Goal: Task Accomplishment & Management: Use online tool/utility

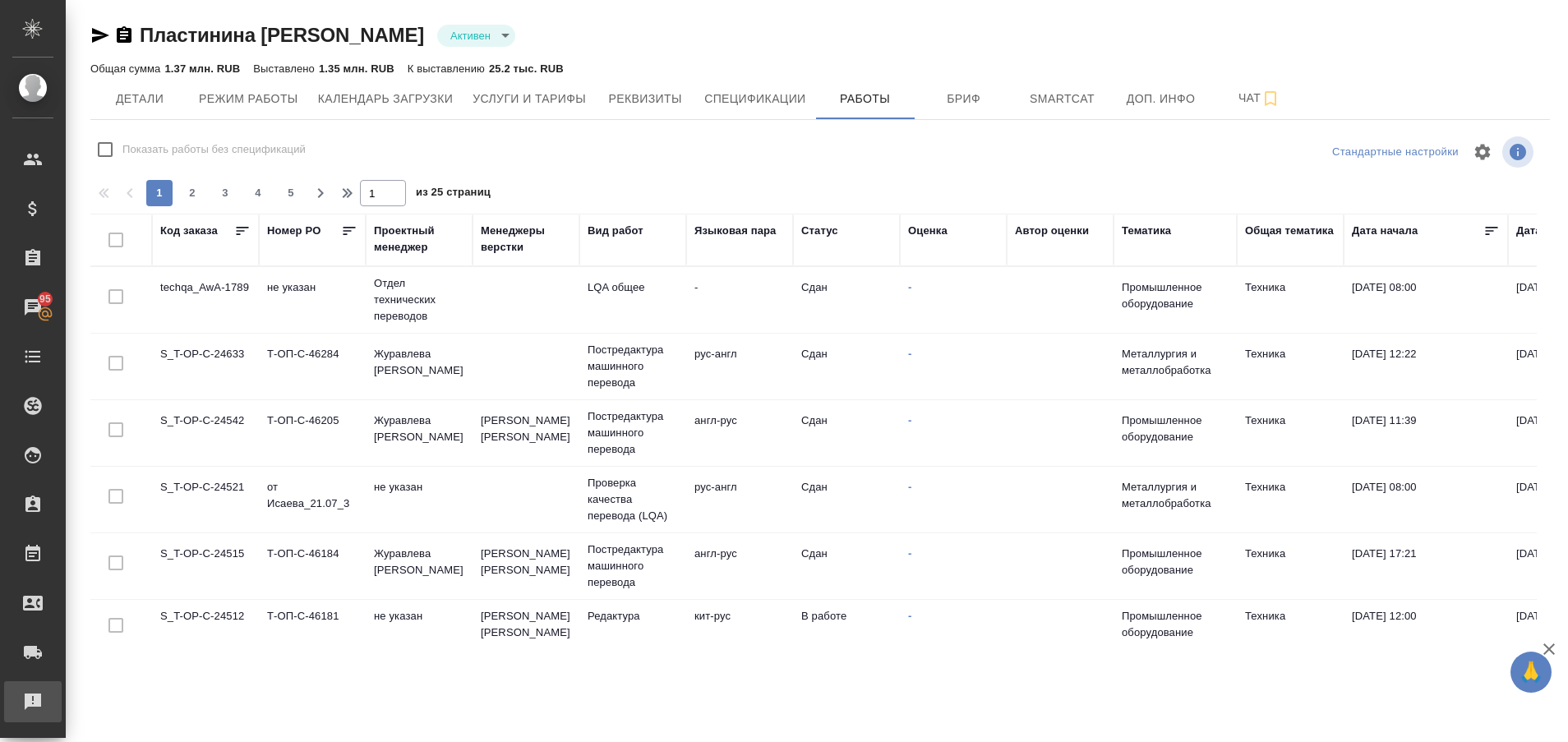
click at [12, 705] on div "Рекламации" at bounding box center [12, 702] width 41 height 25
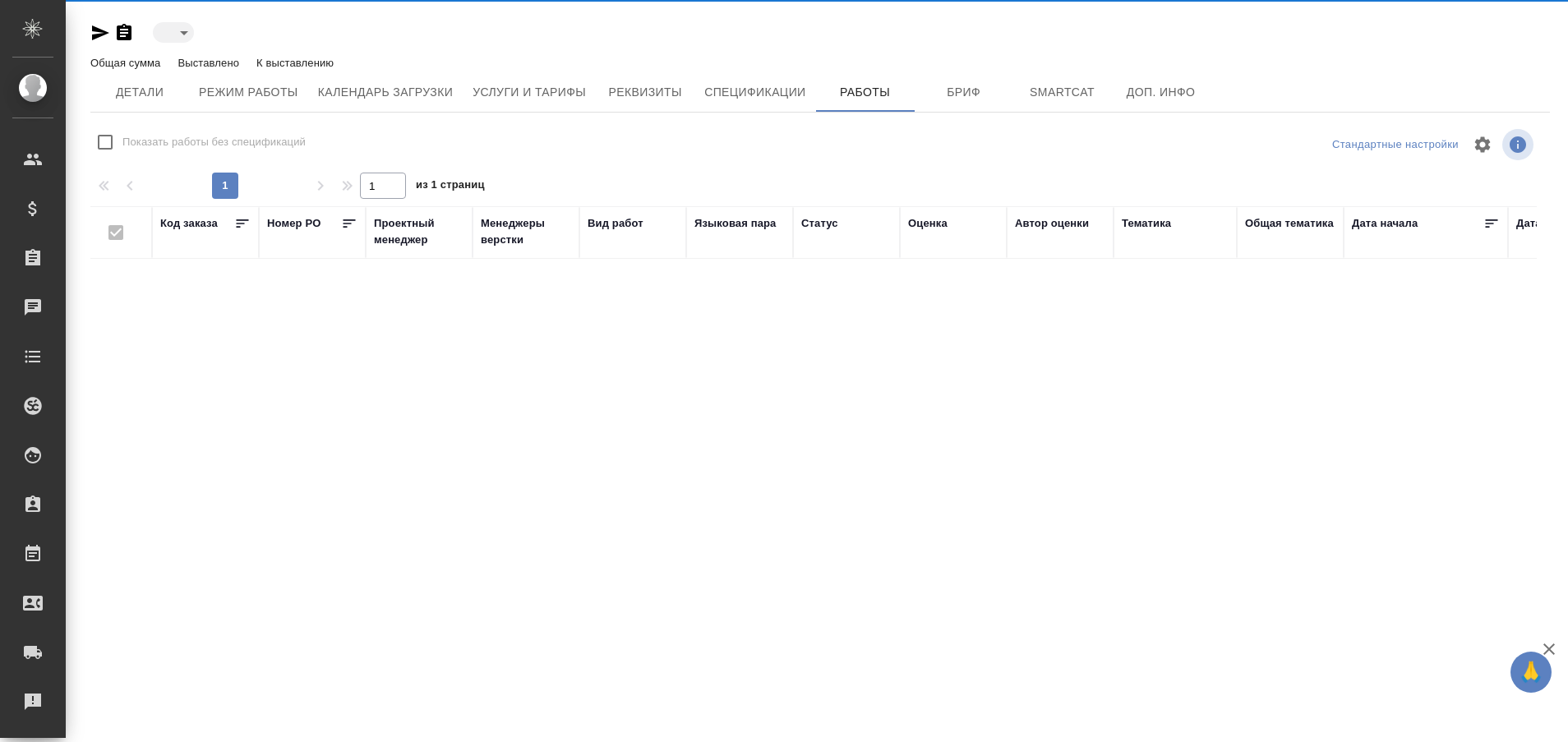
type input "active"
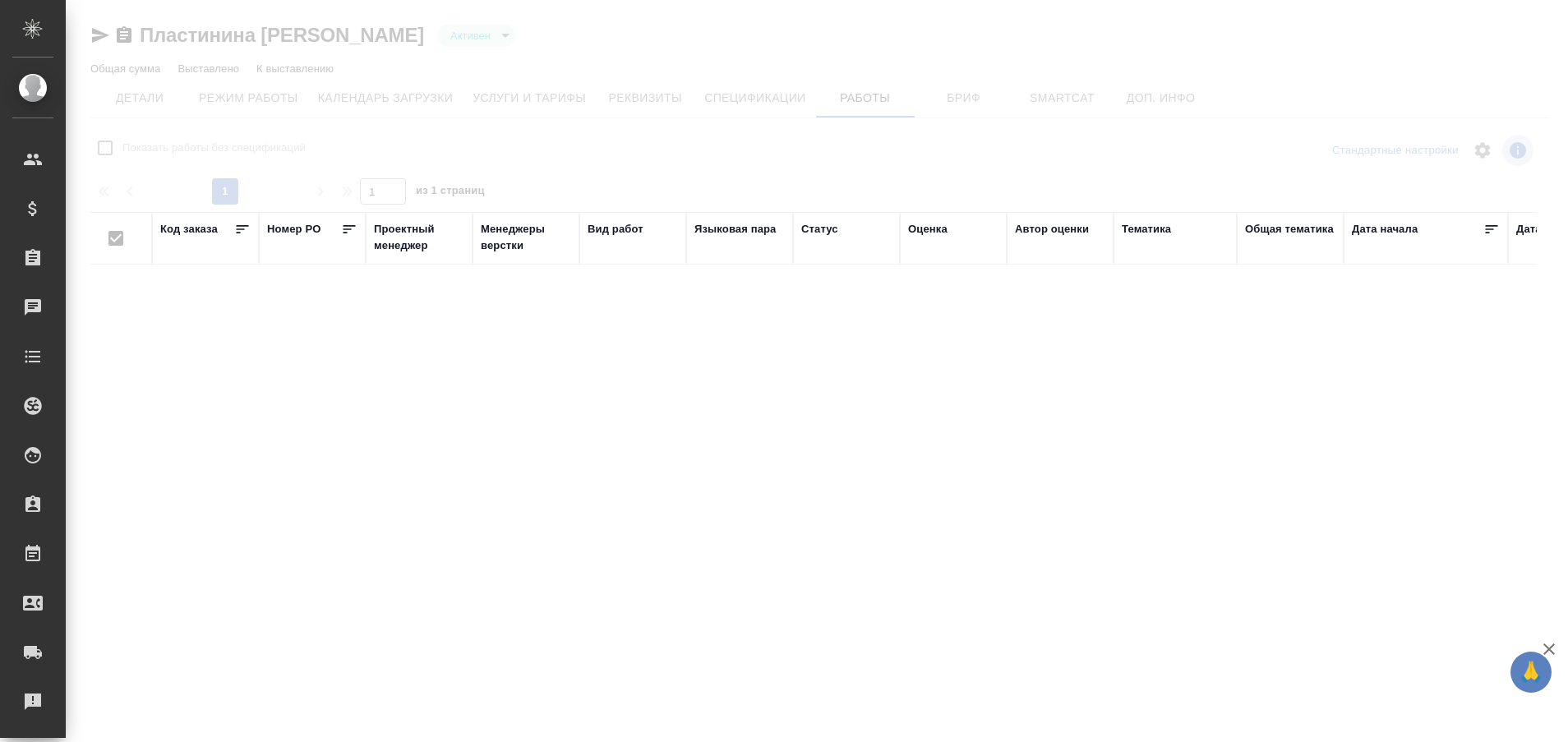
checkbox input "false"
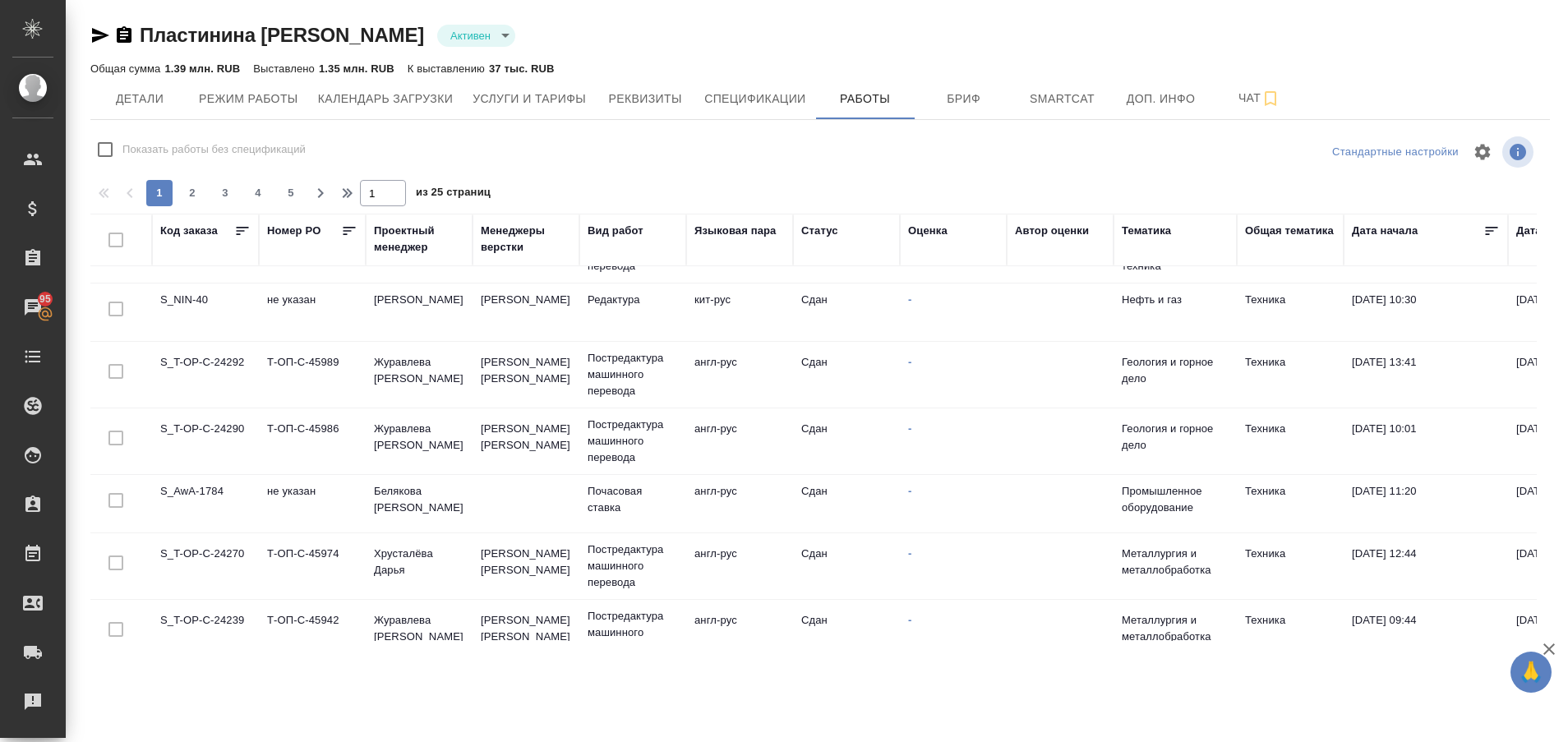
scroll to position [1227, 0]
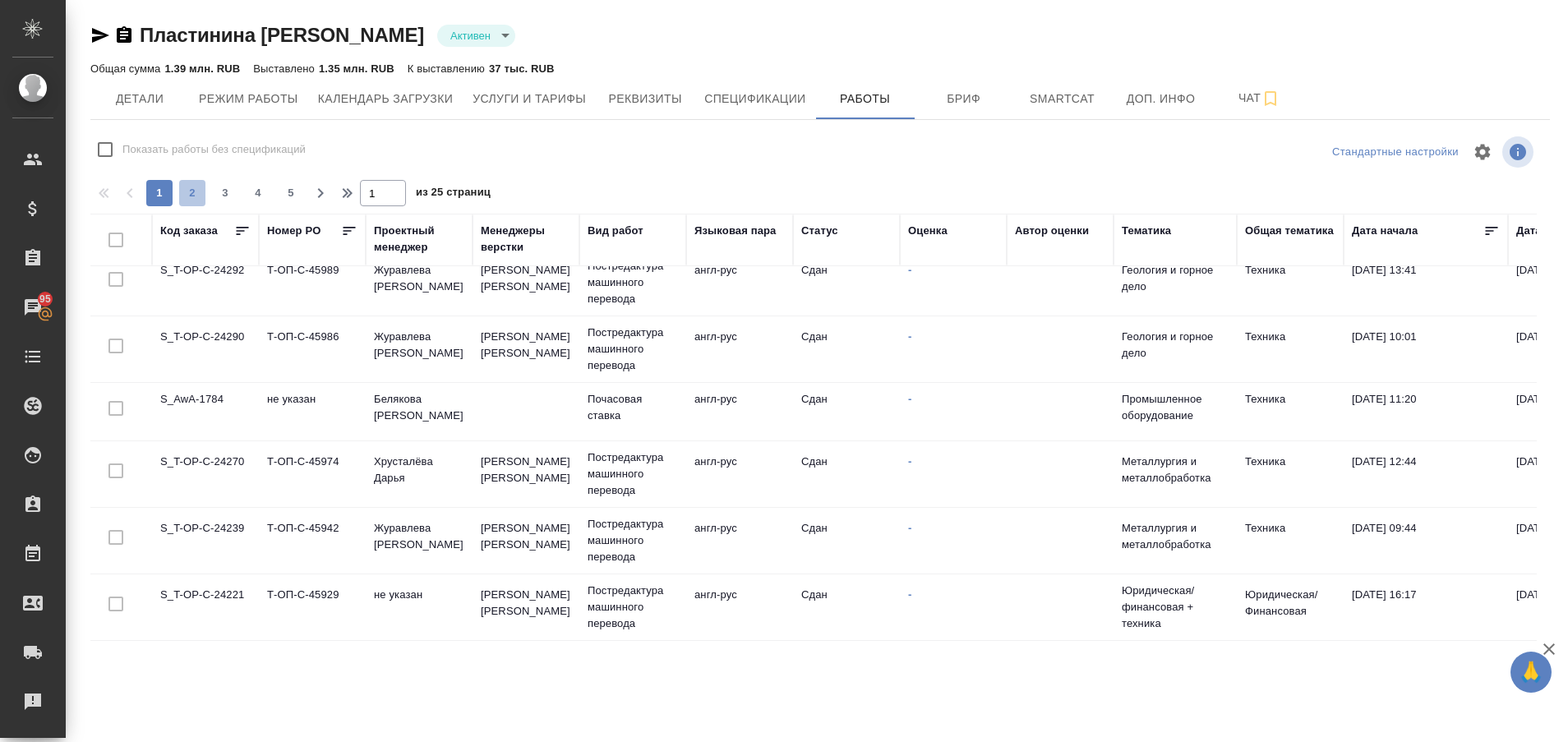
click at [194, 203] on button "2" at bounding box center [193, 193] width 27 height 27
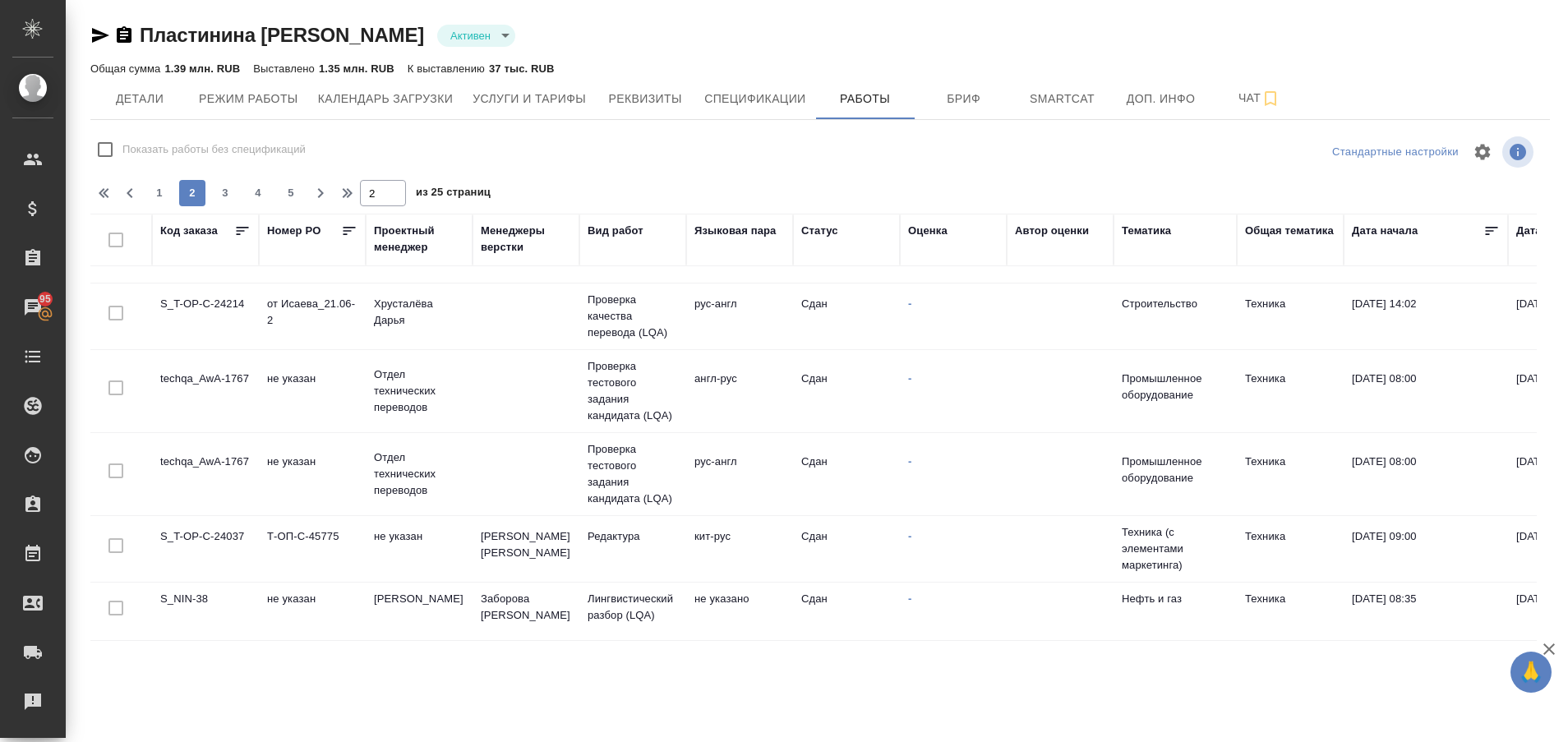
scroll to position [0, 0]
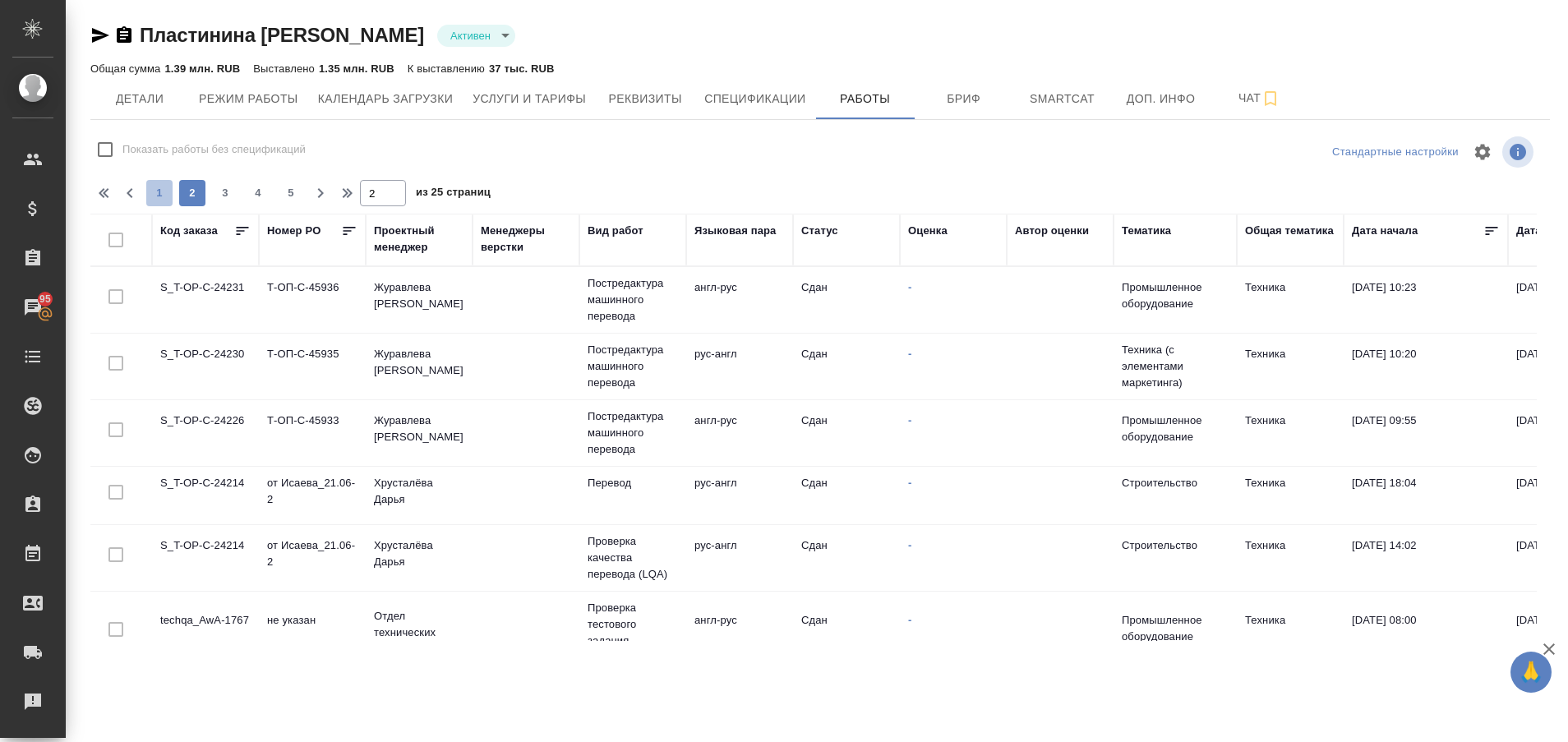
click at [156, 193] on span "1" at bounding box center [160, 193] width 27 height 17
type input "1"
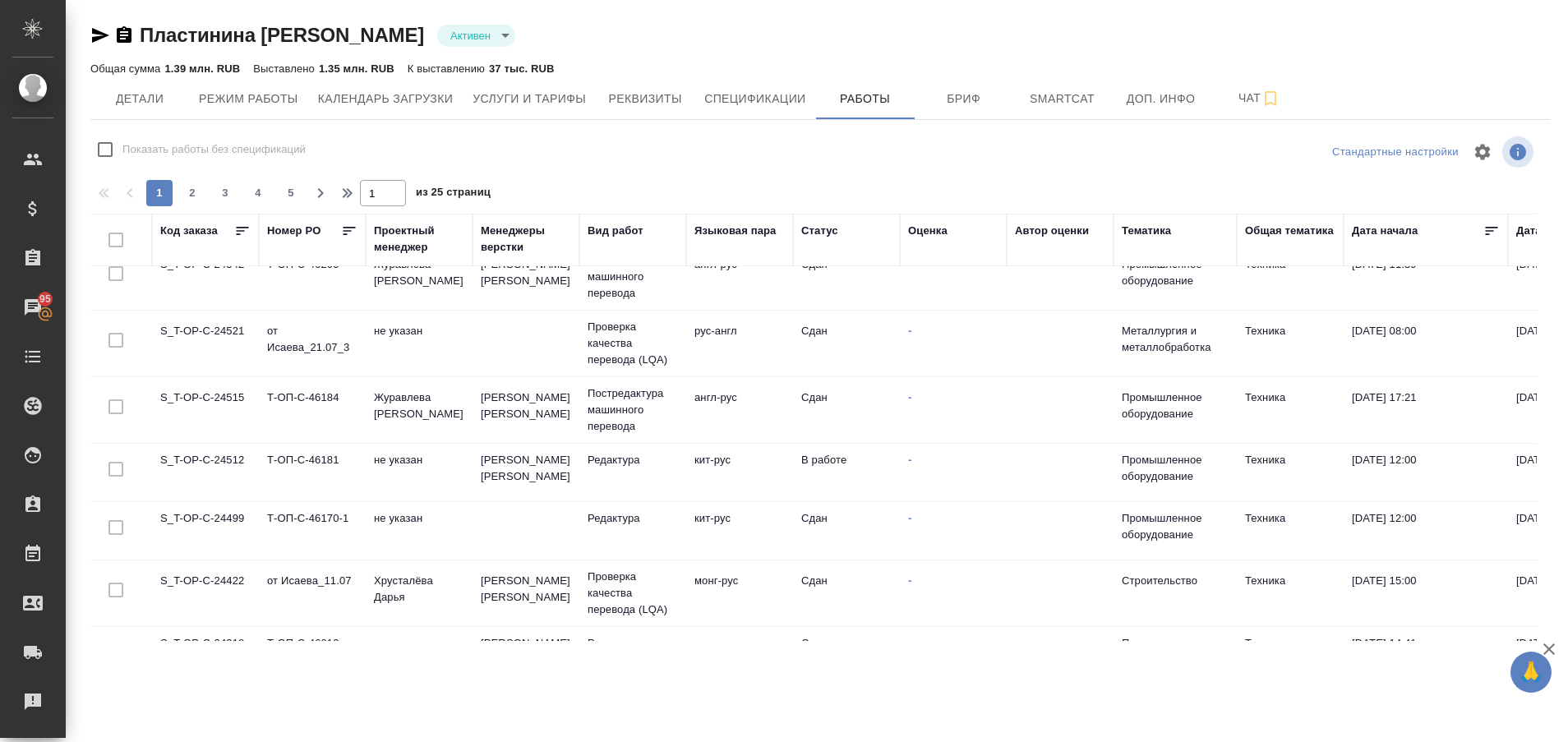
scroll to position [238, 0]
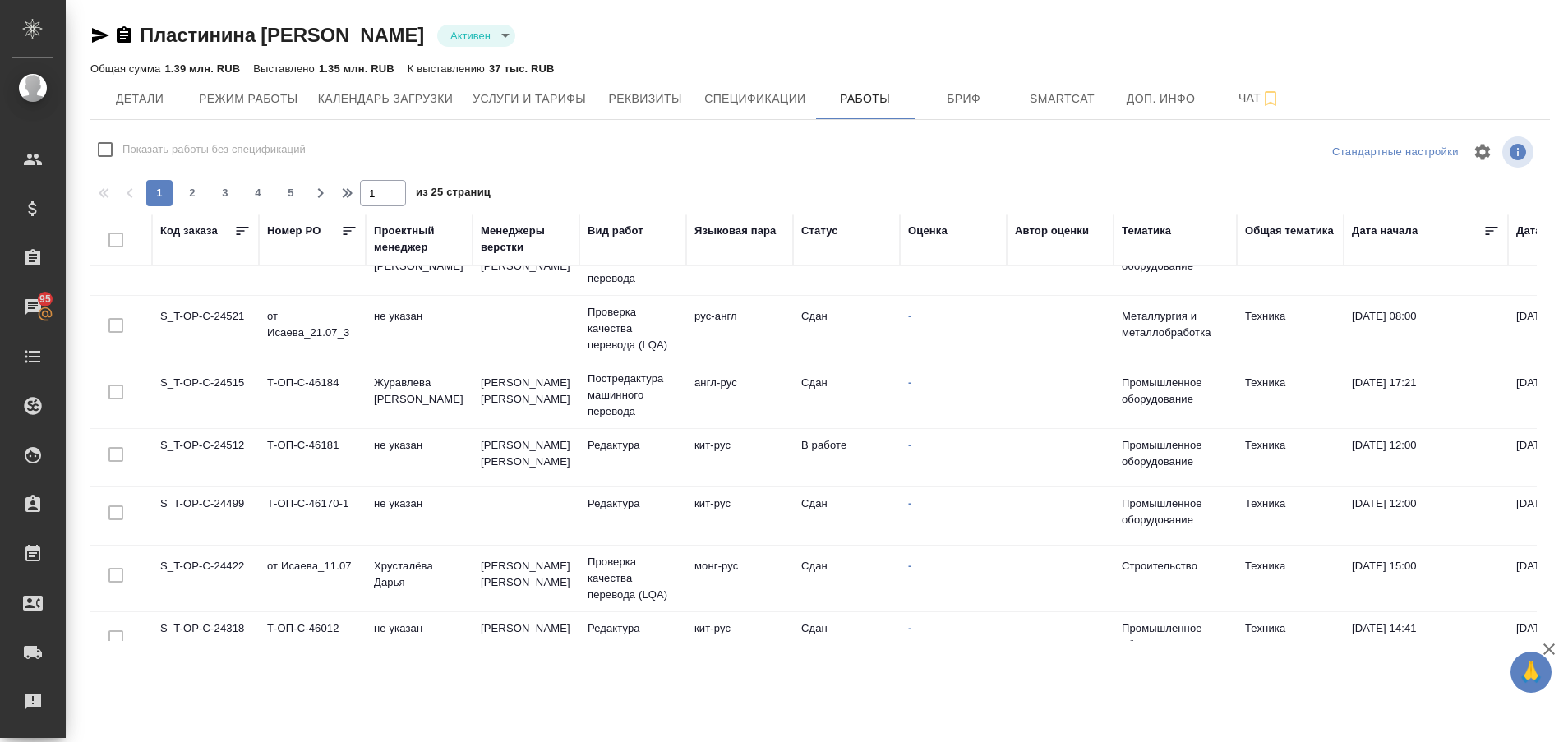
click at [209, 91] on td "S_T-OP-C-24512" at bounding box center [205, 62] width 106 height 58
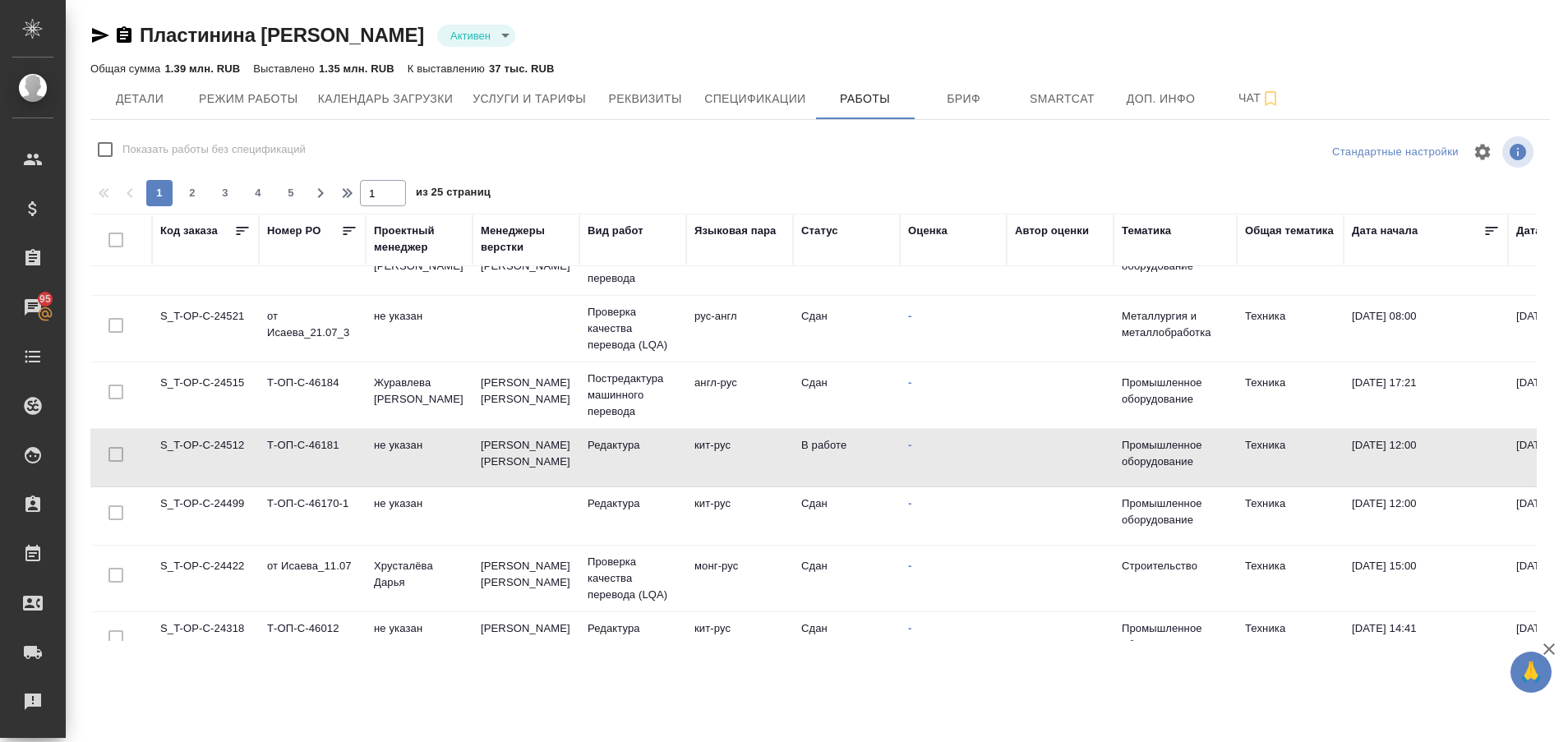
click at [209, 91] on td "S_T-OP-C-24512" at bounding box center [205, 62] width 106 height 58
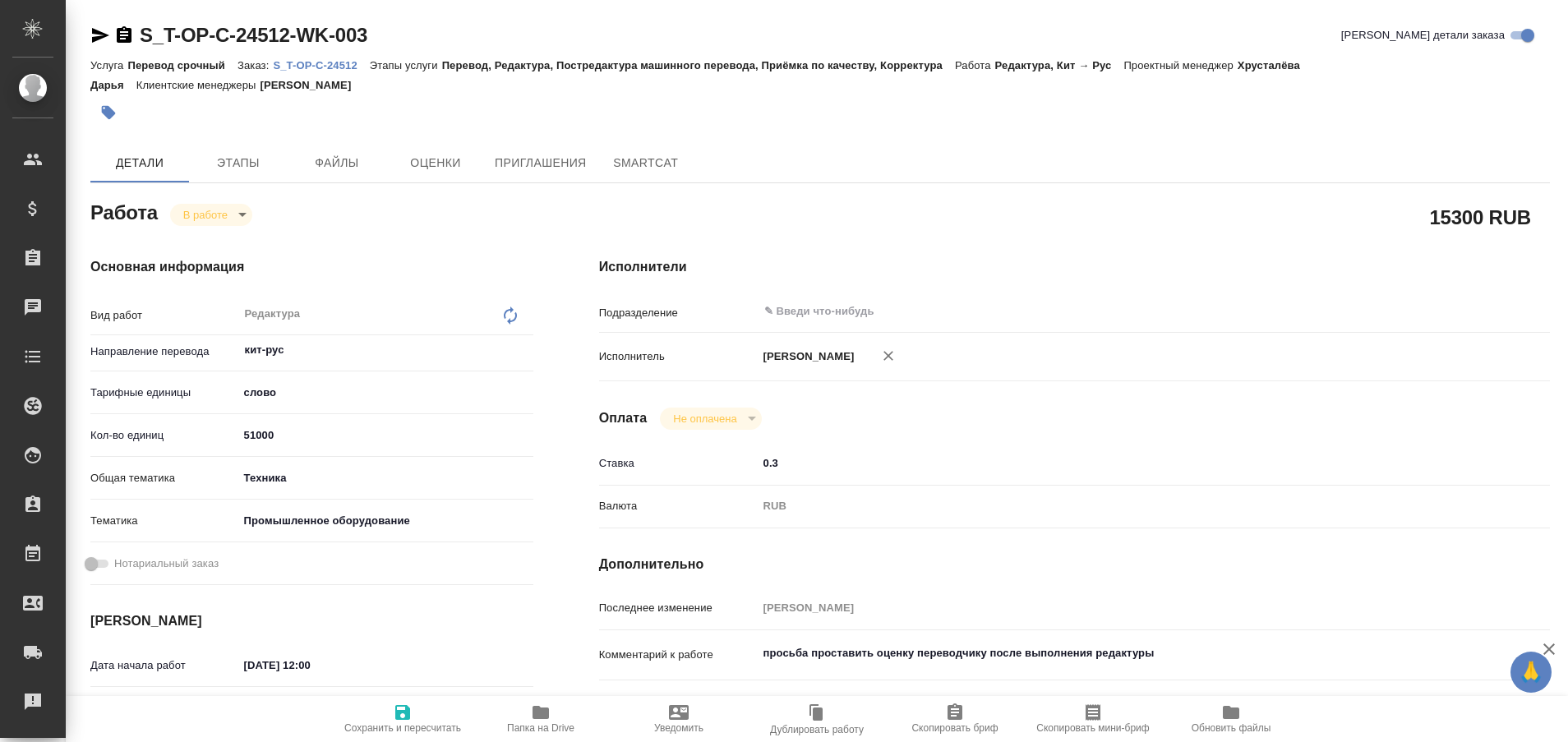
type textarea "x"
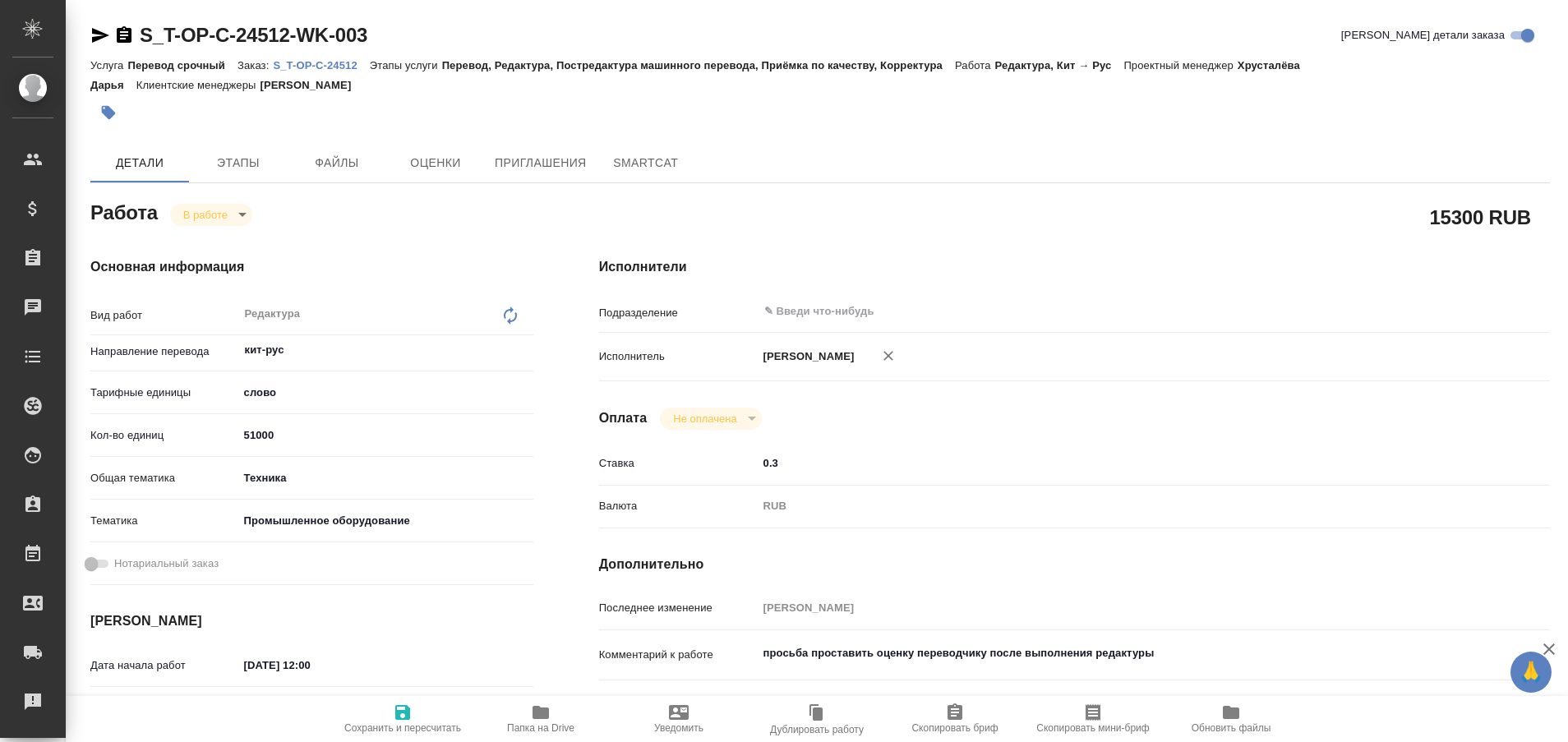
type textarea "x"
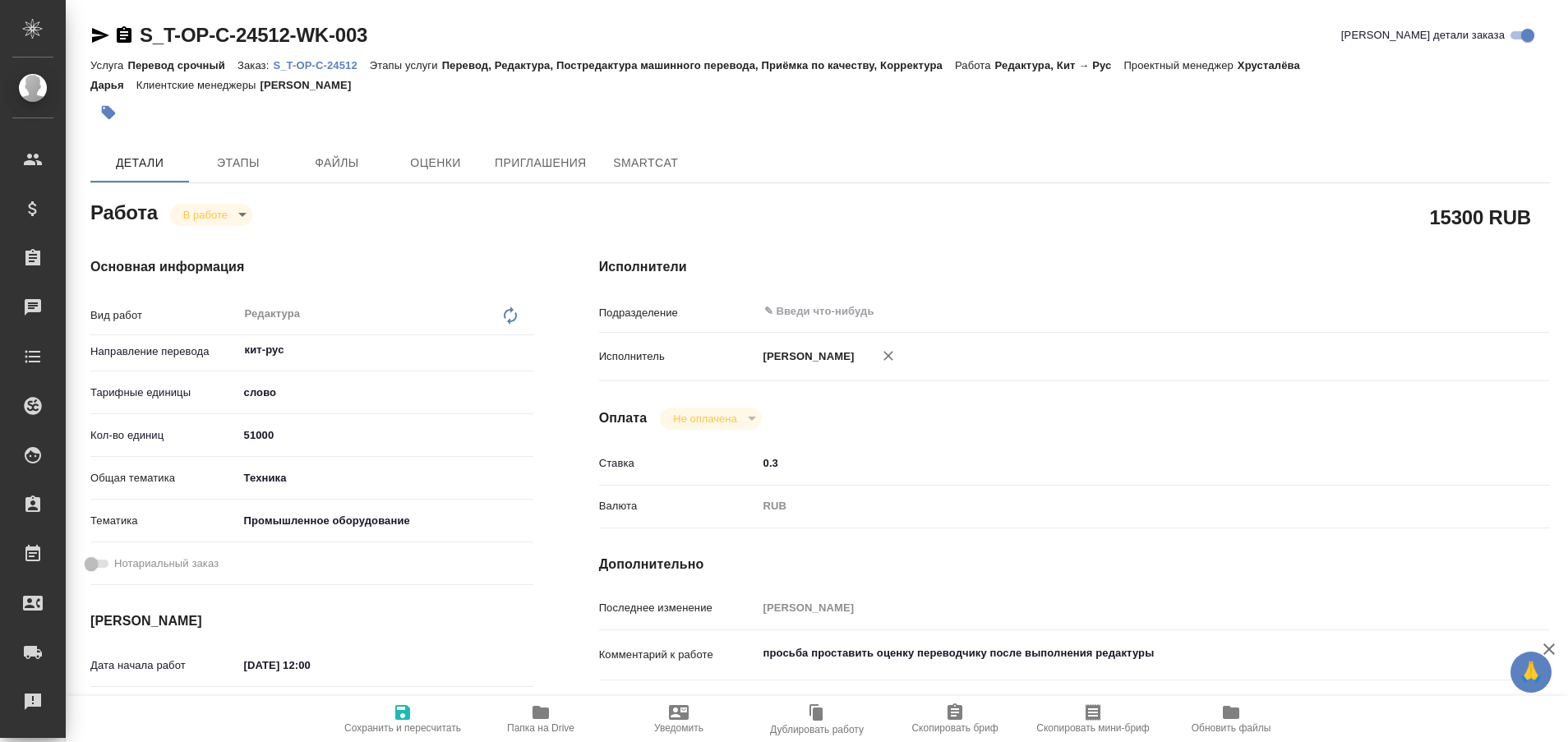
type textarea "x"
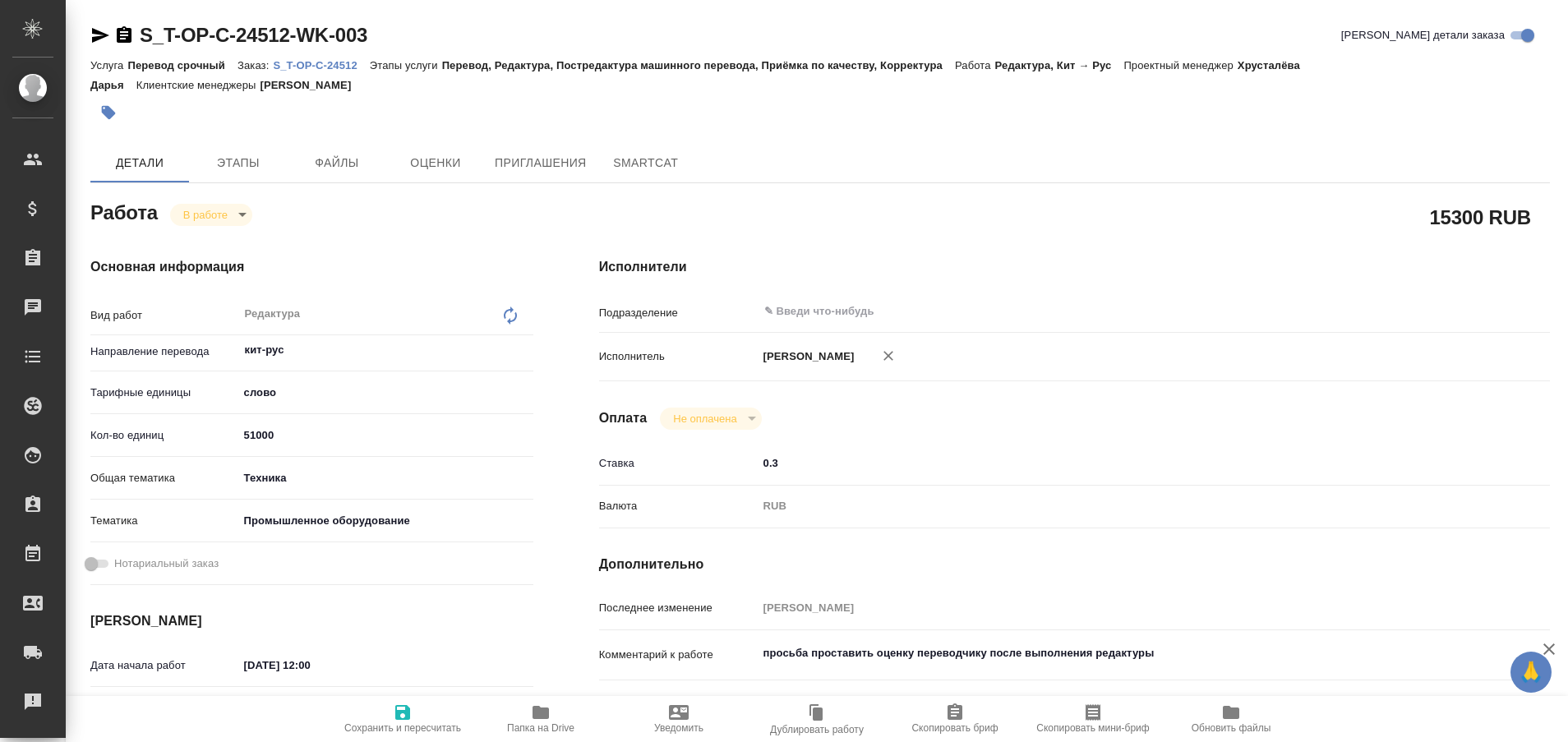
type textarea "x"
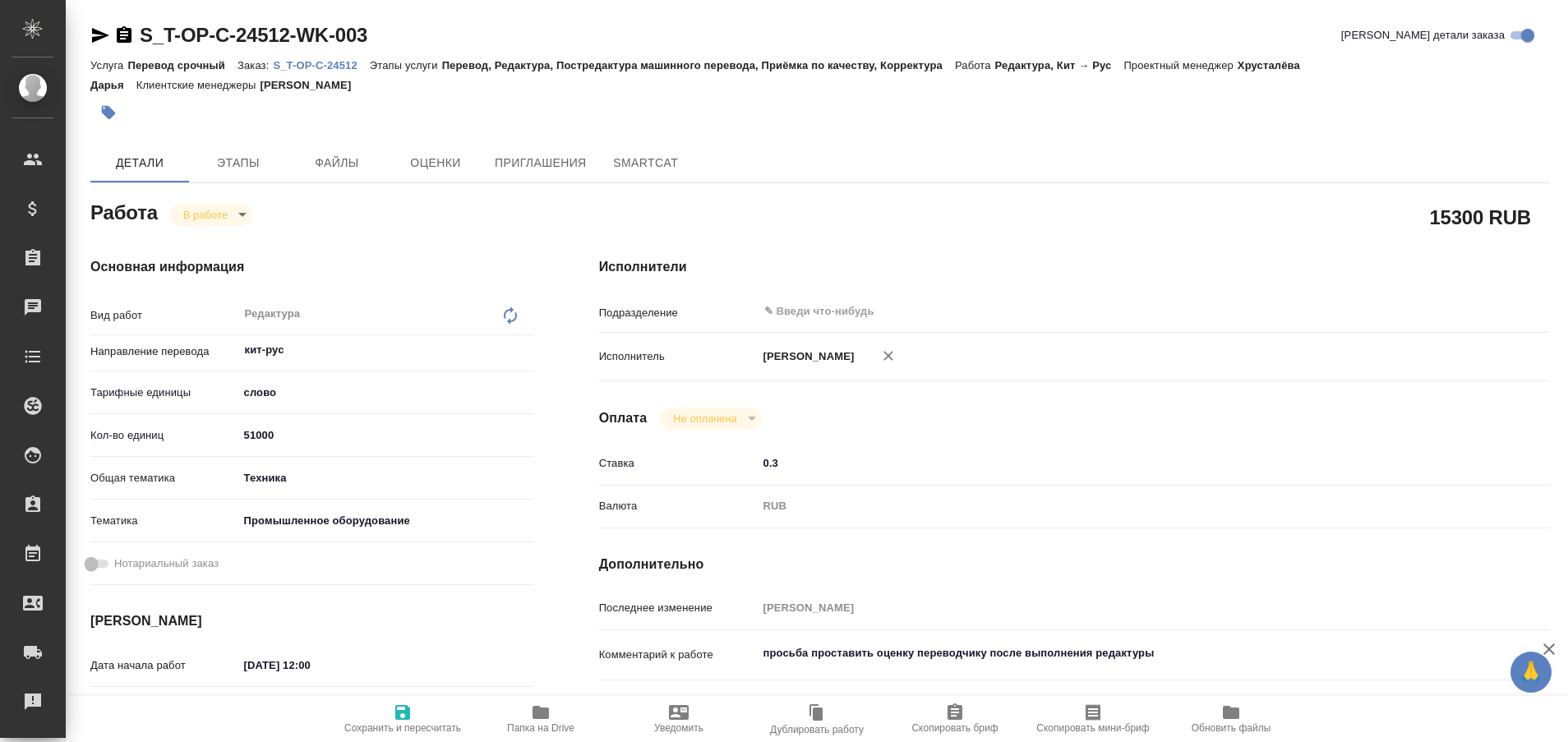
type textarea "x"
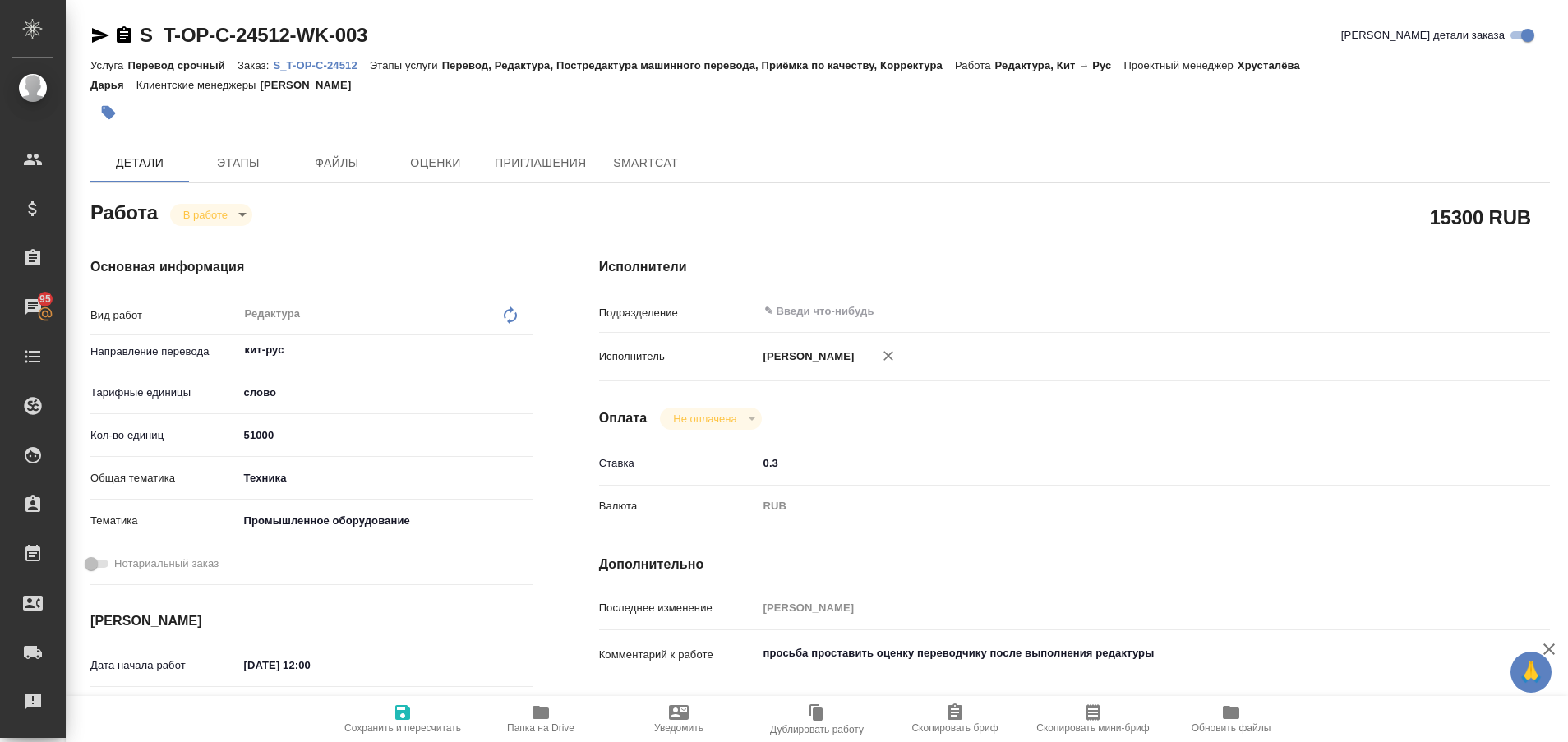
click at [540, 726] on span "Папка на Drive" at bounding box center [540, 728] width 67 height 12
